Goal: Use online tool/utility: Use online tool/utility

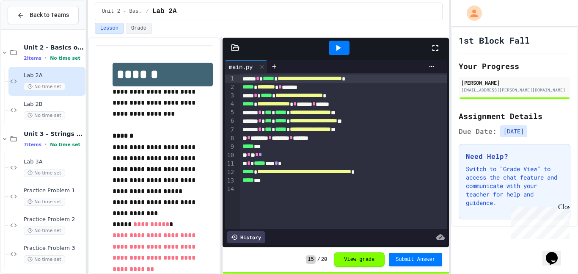
click at [212, 21] on div "Unit 2 - Basics of Python / Lab 2A" at bounding box center [268, 11] width 361 height 23
click at [32, 19] on span "Back to Teams" at bounding box center [49, 15] width 39 height 9
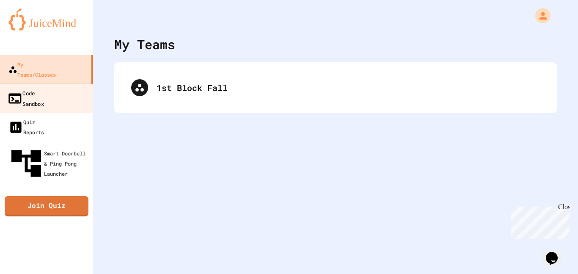
click at [74, 83] on link "Code Sandbox" at bounding box center [47, 98] width 96 height 30
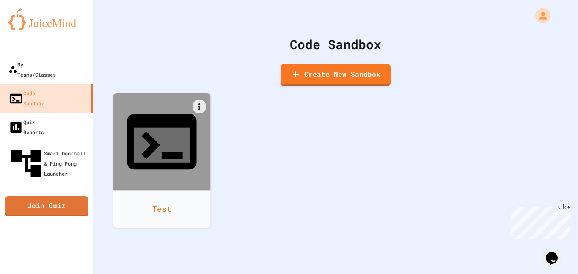
click at [157, 131] on icon at bounding box center [150, 145] width 19 height 28
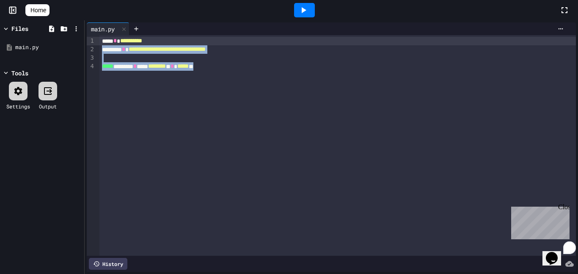
drag, startPoint x: 273, startPoint y: 72, endPoint x: 115, endPoint y: 41, distance: 160.8
click at [115, 41] on div "**********" at bounding box center [337, 145] width 476 height 220
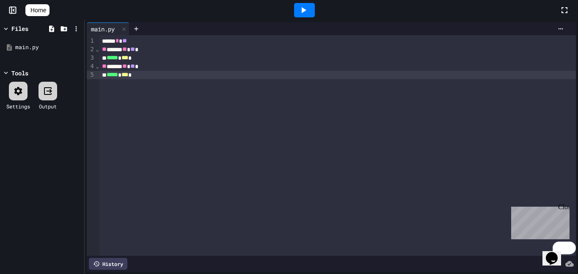
click at [306, 15] on icon at bounding box center [303, 10] width 10 height 10
